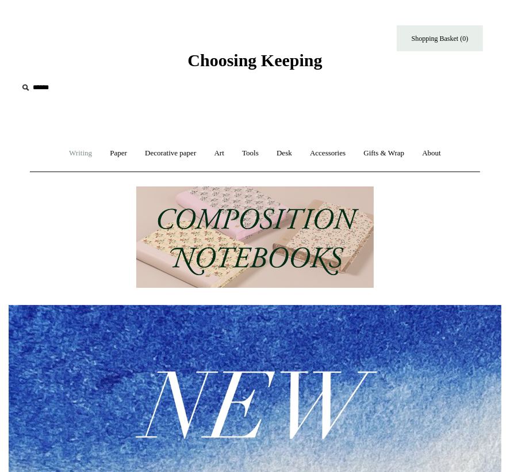
scroll to position [0, 986]
click at [66, 152] on link "Writing +" at bounding box center [80, 153] width 39 height 31
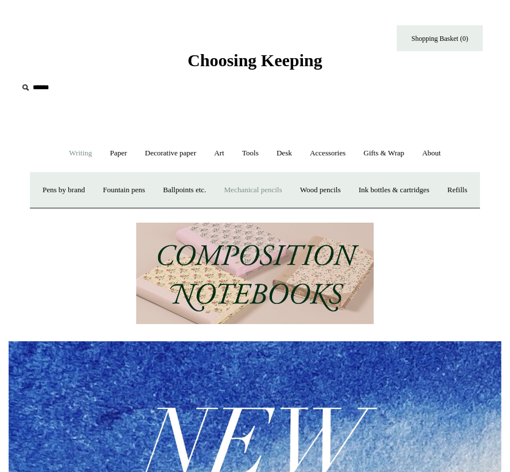
scroll to position [0, 0]
click at [59, 185] on link "Pens by brand +" at bounding box center [64, 190] width 59 height 31
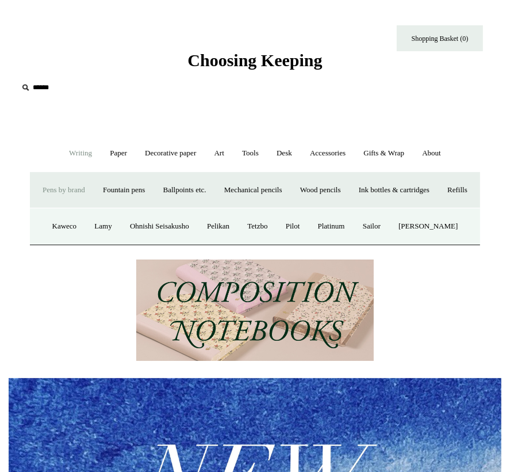
scroll to position [0, 986]
click at [67, 189] on link "Pens by brand -" at bounding box center [64, 190] width 59 height 31
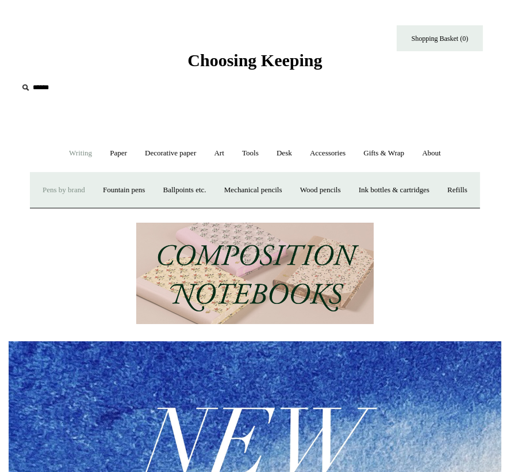
click at [67, 187] on link "Pens by brand +" at bounding box center [64, 190] width 59 height 31
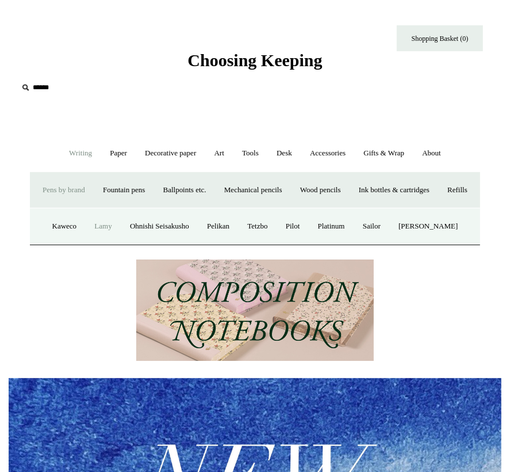
scroll to position [0, 0]
click at [150, 242] on link "Ohnishi Seisakusho" at bounding box center [159, 226] width 75 height 31
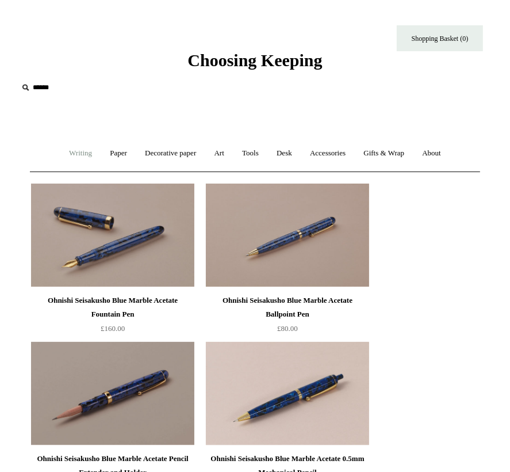
click at [67, 152] on link "Writing +" at bounding box center [80, 153] width 39 height 31
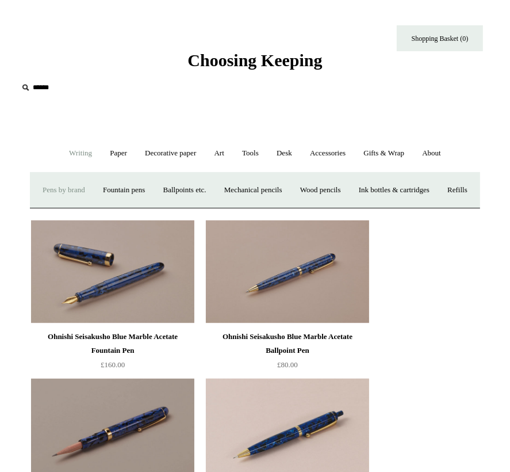
click at [80, 189] on link "Pens by brand +" at bounding box center [64, 190] width 59 height 31
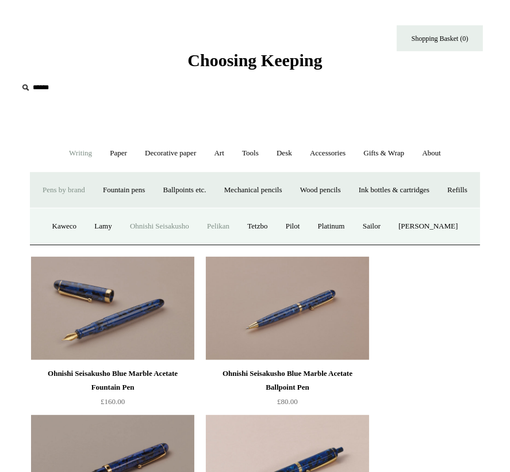
click at [227, 242] on link "Pelikan" at bounding box center [218, 226] width 39 height 31
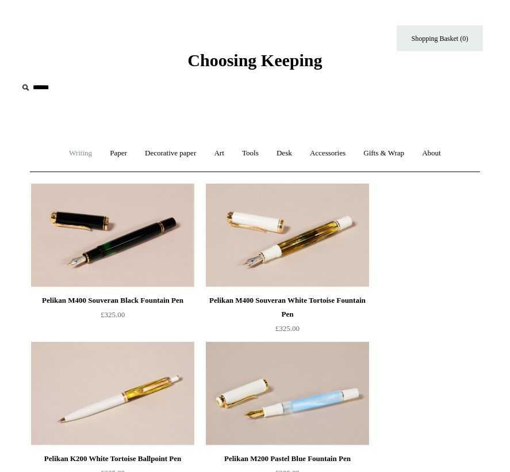
click at [82, 153] on link "Writing +" at bounding box center [80, 153] width 39 height 31
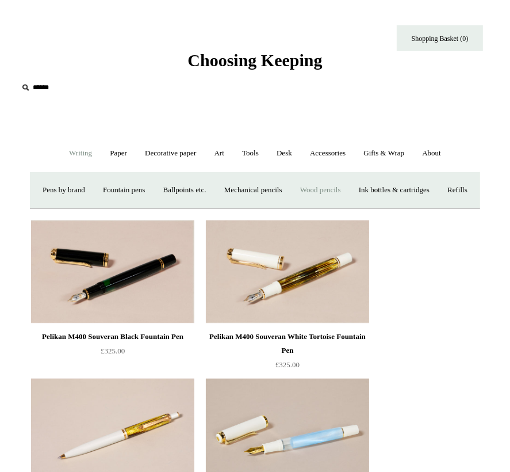
click at [345, 188] on link "Wood pencils +" at bounding box center [320, 190] width 57 height 31
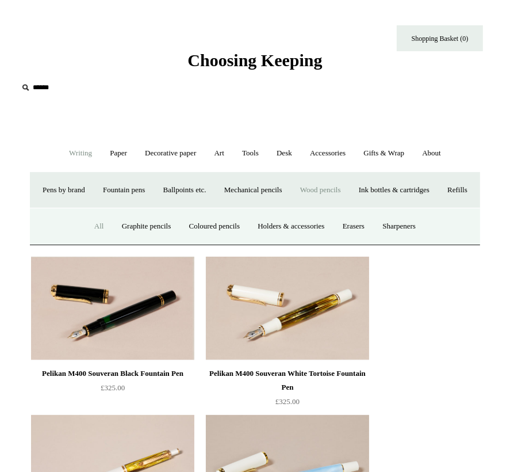
click at [86, 242] on link "All" at bounding box center [99, 226] width 26 height 31
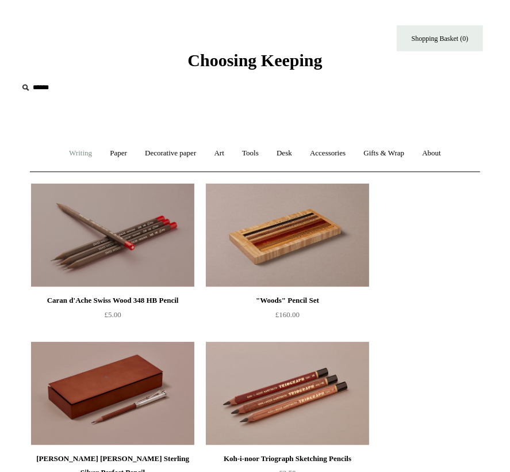
click at [76, 152] on link "Writing +" at bounding box center [80, 153] width 39 height 31
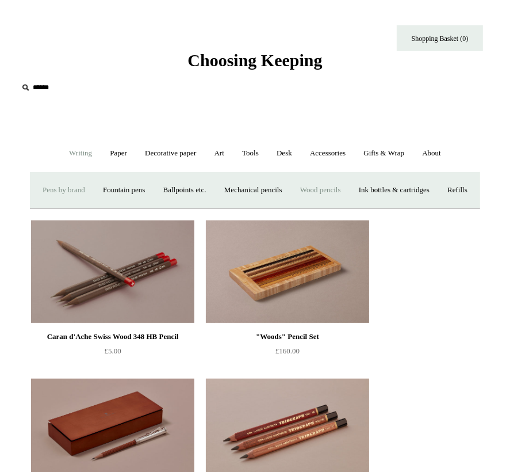
click at [76, 182] on link "Pens by brand +" at bounding box center [64, 190] width 59 height 31
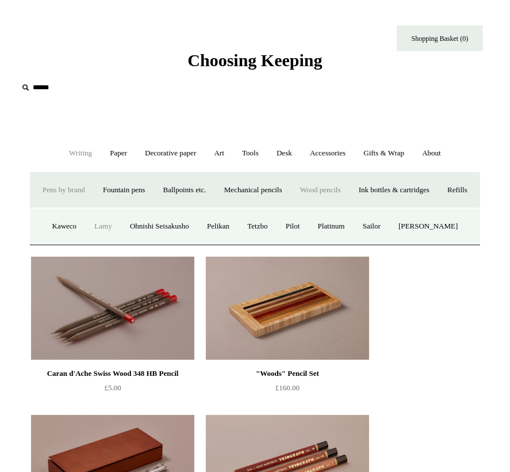
click at [98, 242] on link "Lamy" at bounding box center [102, 226] width 33 height 31
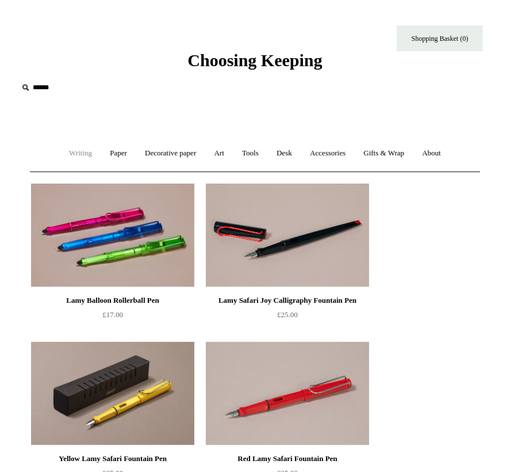
click at [78, 151] on link "Writing +" at bounding box center [80, 153] width 39 height 31
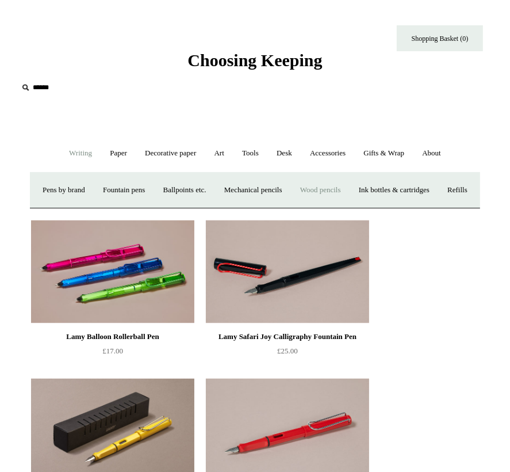
click at [343, 185] on link "Wood pencils +" at bounding box center [320, 190] width 57 height 31
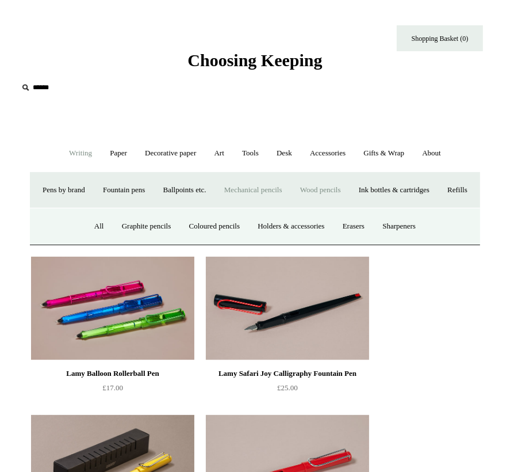
click at [273, 193] on link "Mechanical pencils +" at bounding box center [253, 190] width 74 height 31
click at [149, 242] on link "All" at bounding box center [154, 226] width 26 height 31
